Goal: Task Accomplishment & Management: Manage account settings

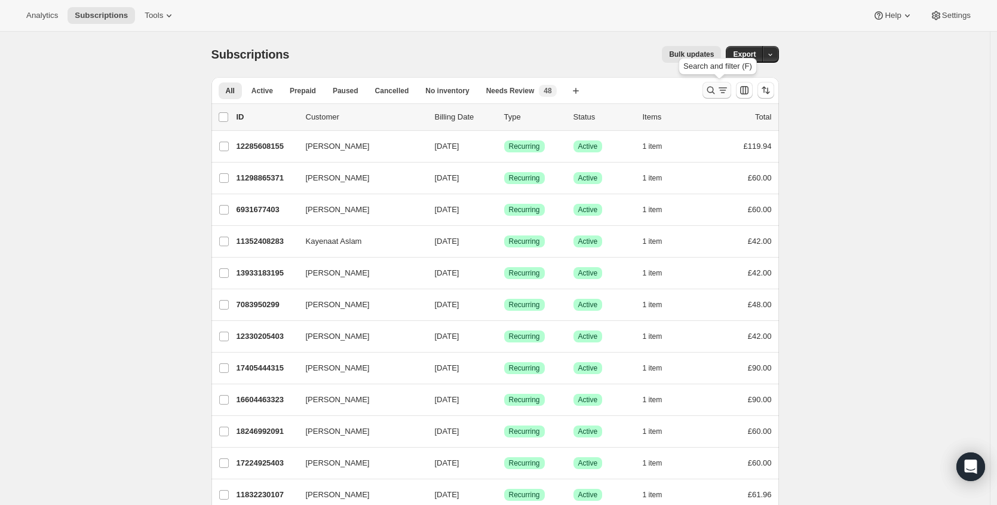
click at [709, 93] on icon "Search and filter results" at bounding box center [711, 90] width 12 height 12
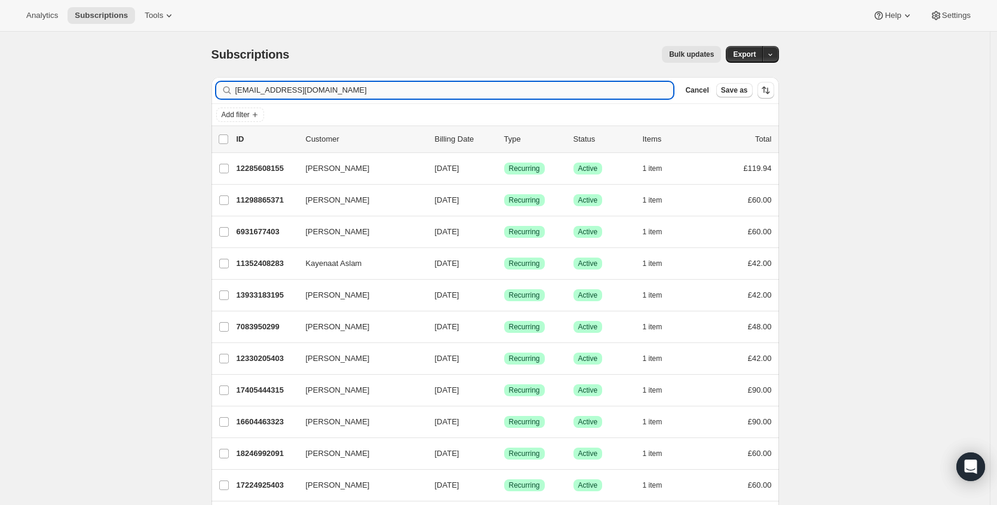
type input "[EMAIL_ADDRESS][DOMAIN_NAME]"
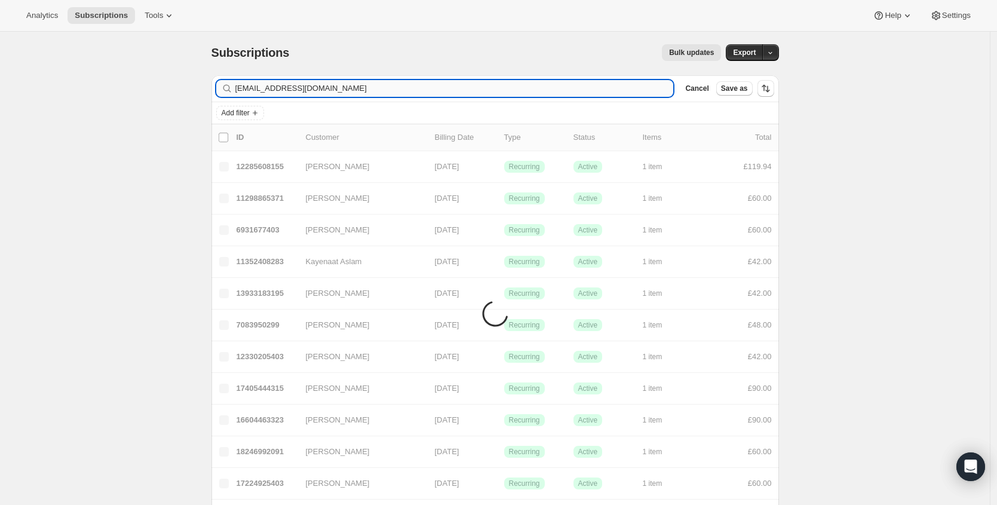
scroll to position [2, 0]
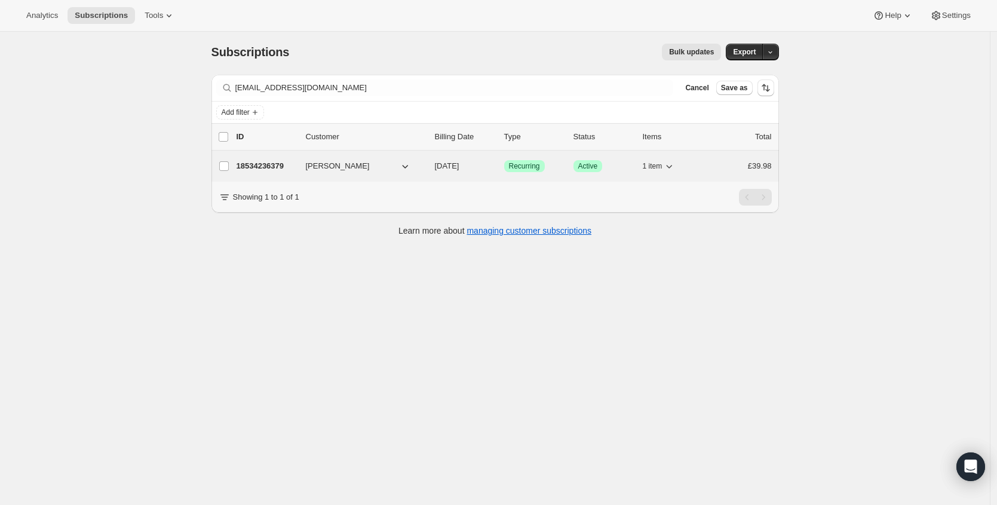
click at [265, 158] on div "18534236379 [PERSON_NAME] [DATE] Success Recurring Success Active 1 item £39.98" at bounding box center [504, 166] width 535 height 17
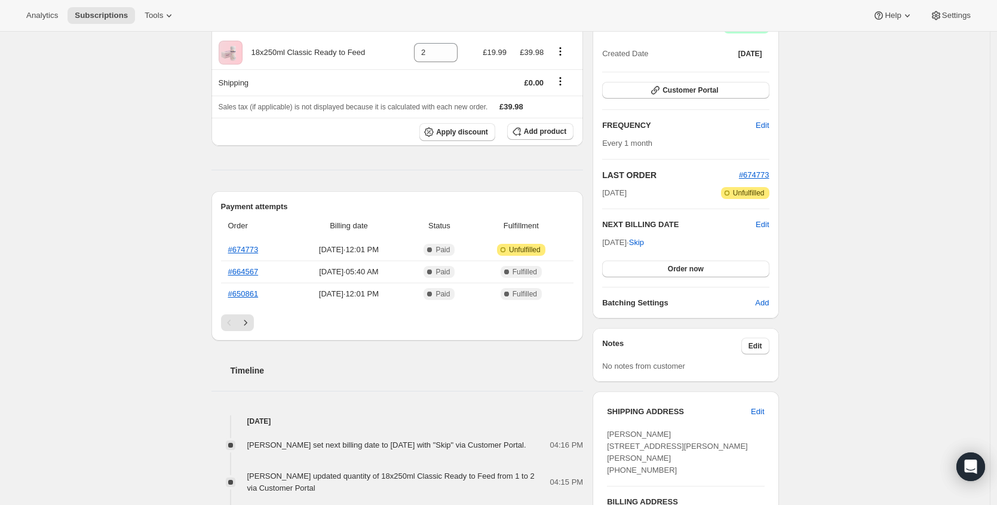
scroll to position [146, 0]
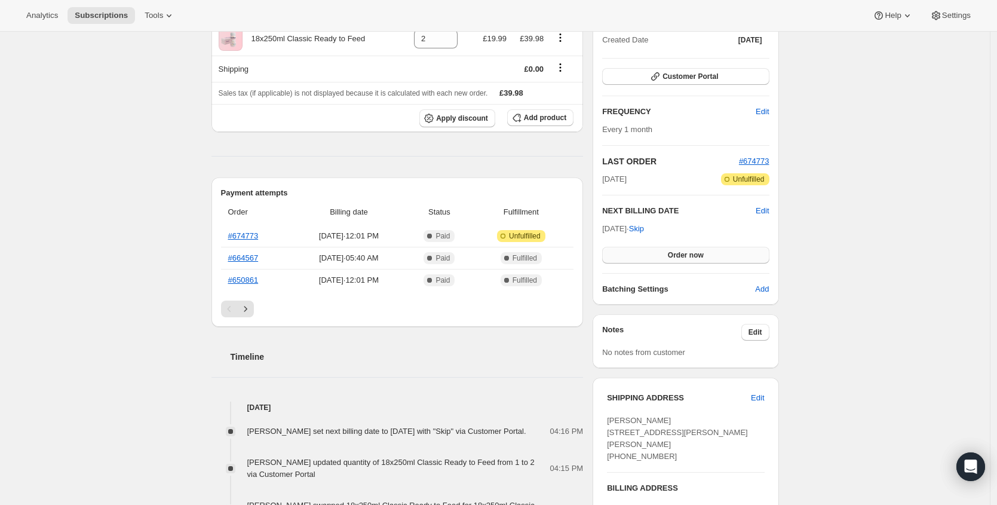
click at [697, 255] on span "Order now" at bounding box center [686, 255] width 36 height 10
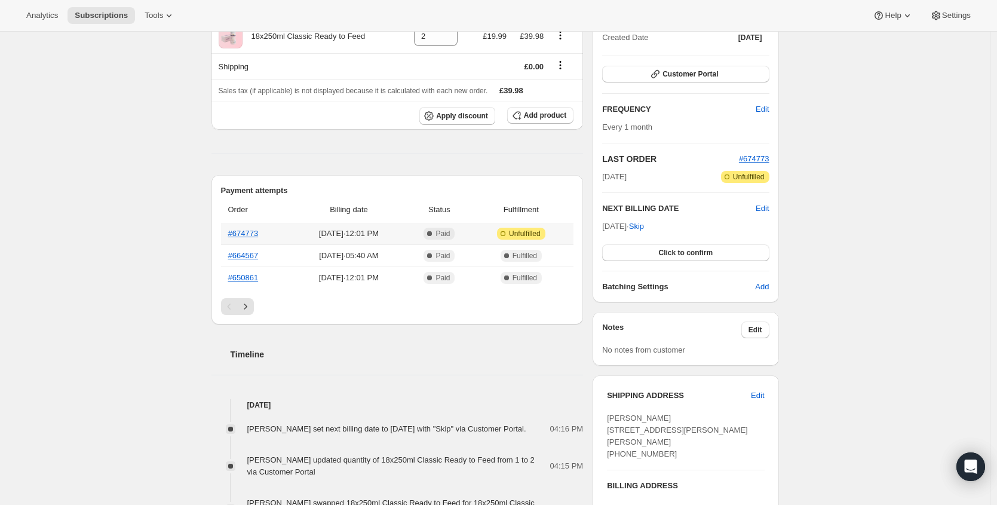
click at [443, 140] on div "Product Quantity Unit Price Price 18x250ml Classic Ready to Feed 2 £19.99 £39.9…" at bounding box center [398, 491] width 372 height 997
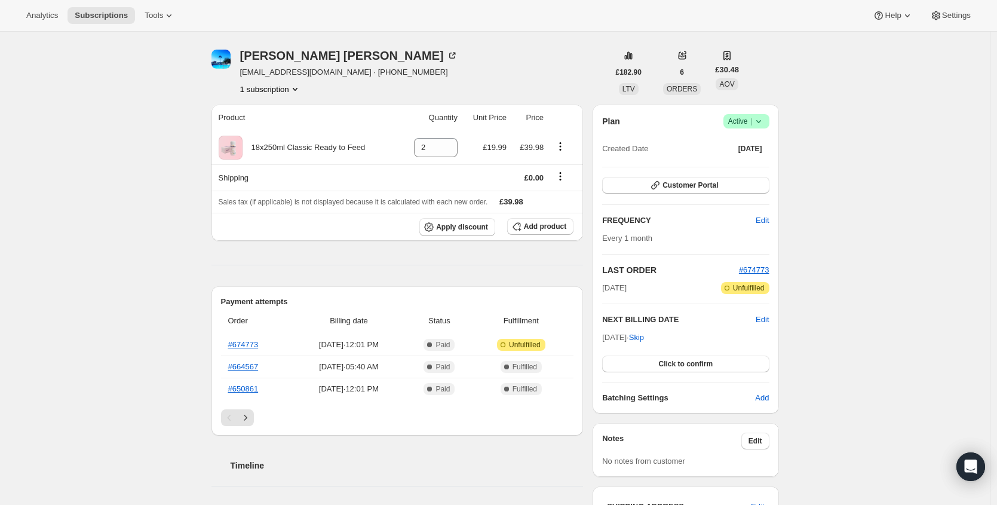
scroll to position [38, 0]
click at [712, 369] on button "Click to confirm" at bounding box center [685, 363] width 167 height 17
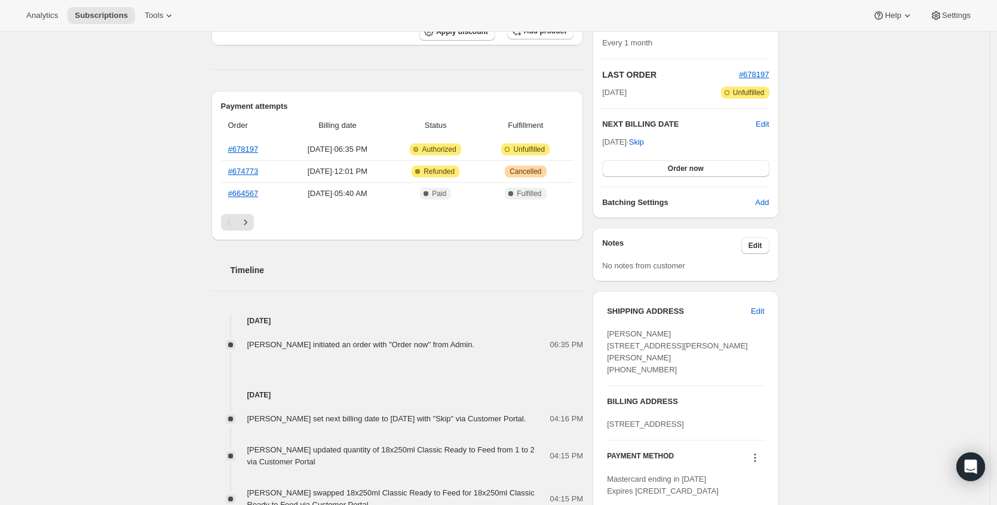
scroll to position [232, 0]
click at [765, 128] on span "Edit" at bounding box center [762, 125] width 13 height 12
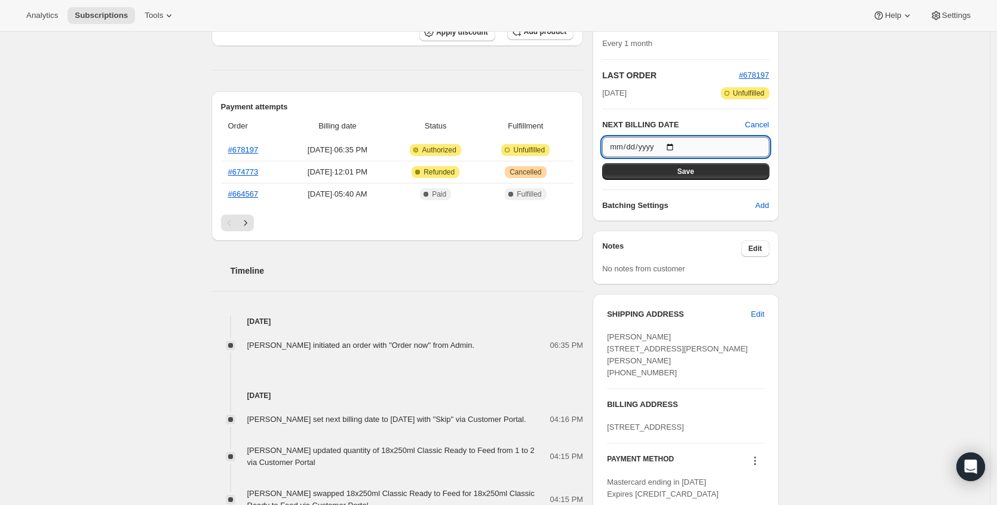
click at [676, 148] on input "[DATE]" at bounding box center [685, 147] width 167 height 20
type input "[DATE]"
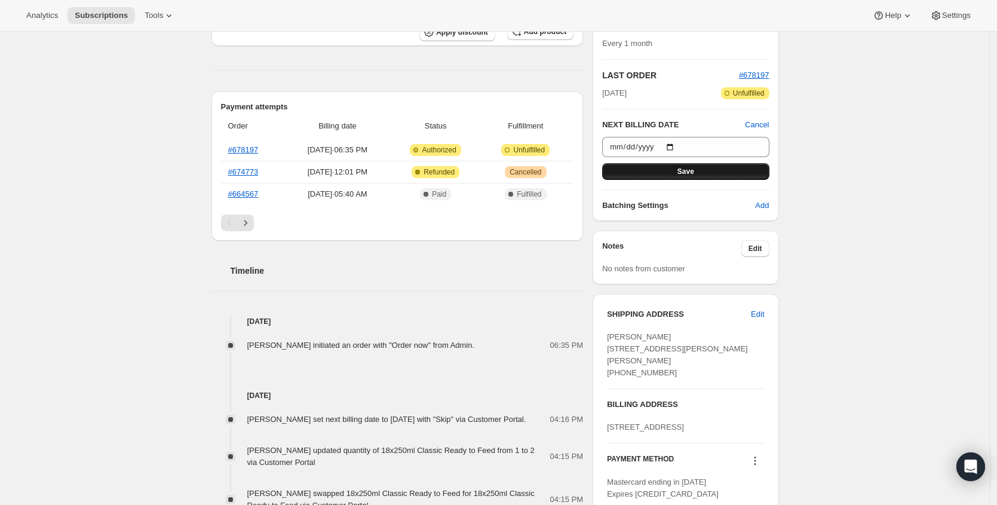
click at [742, 168] on button "Save" at bounding box center [685, 171] width 167 height 17
